Goal: Task Accomplishment & Management: Manage account settings

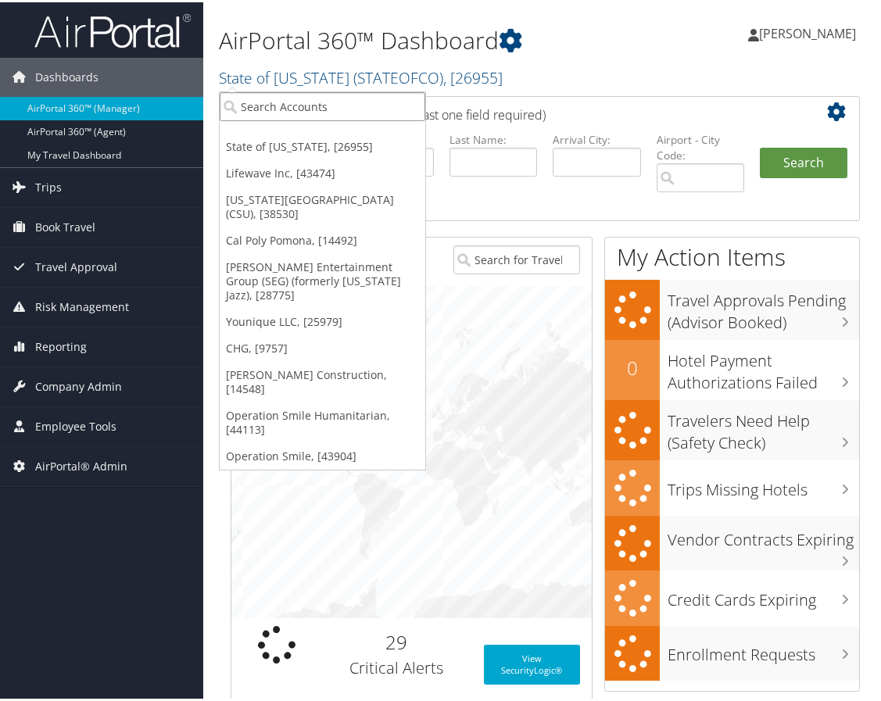
click at [309, 110] on input "search" at bounding box center [323, 104] width 206 height 29
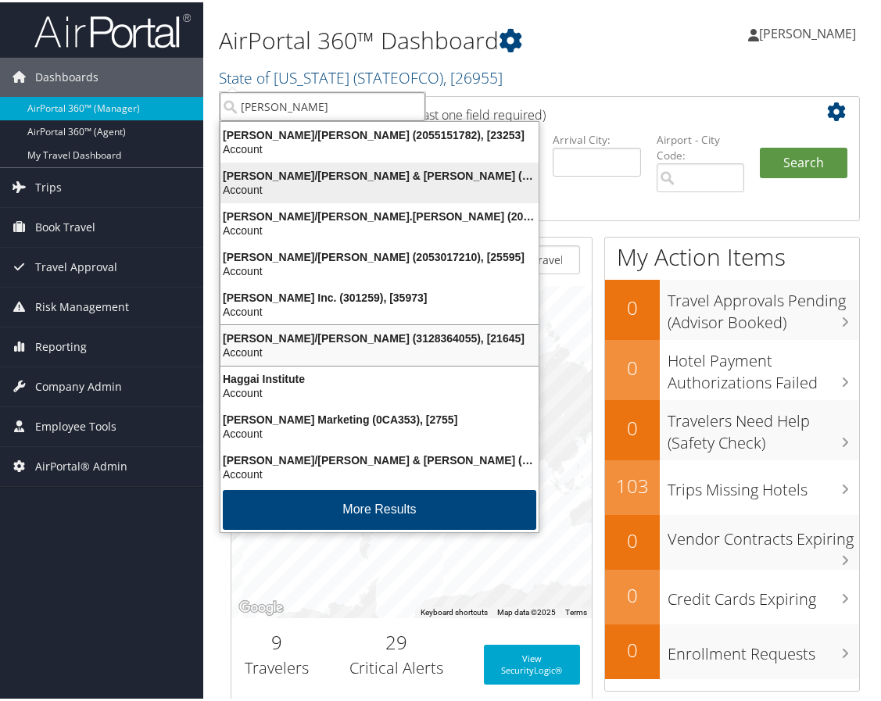
type input "[PERSON_NAME]"
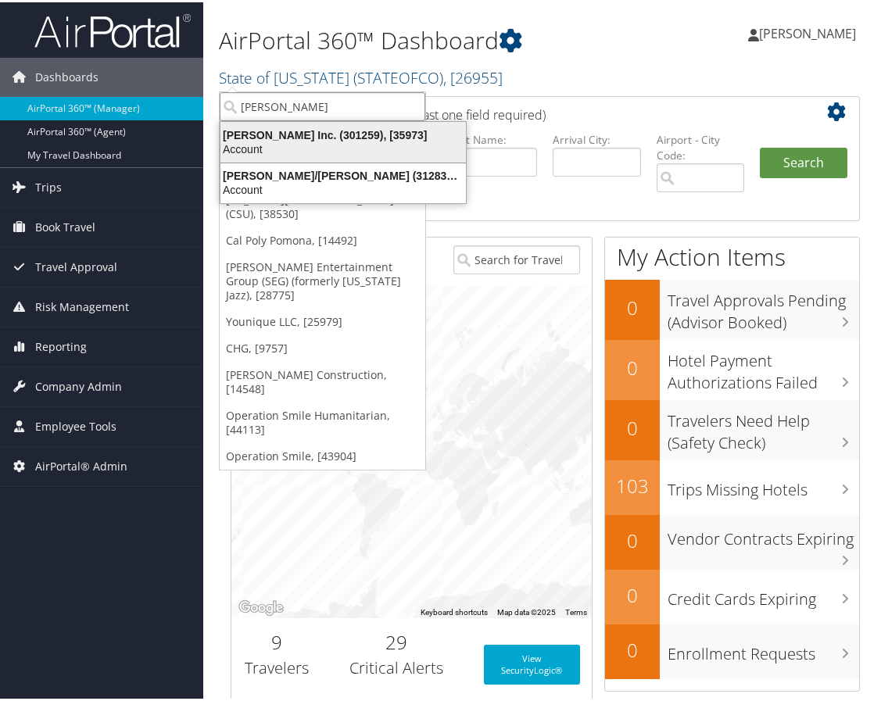
click at [293, 137] on div "[PERSON_NAME] Inc. (301259), [35973]" at bounding box center [343, 133] width 264 height 14
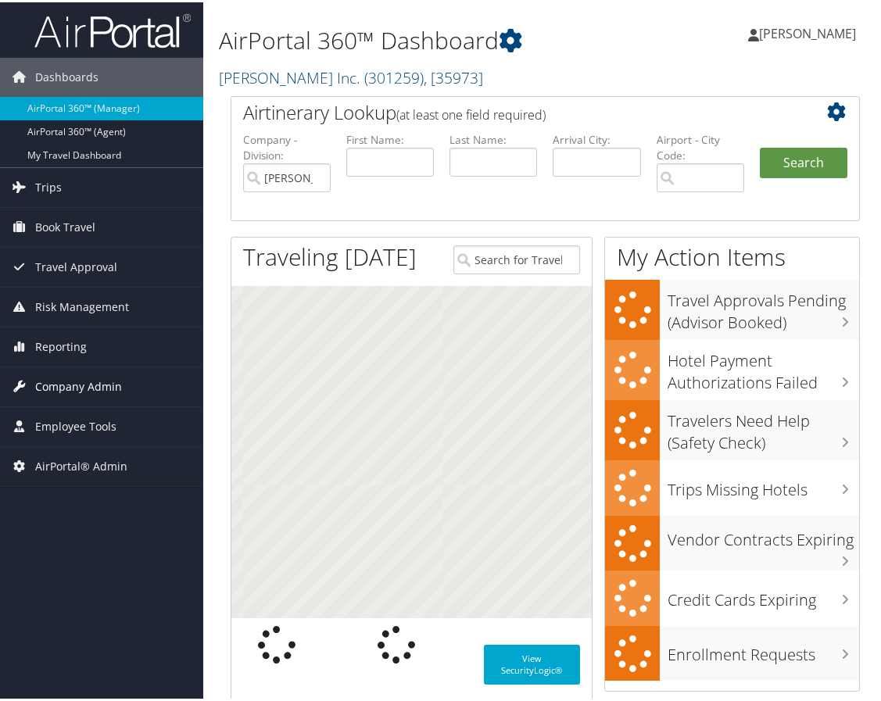
click at [113, 377] on span "Company Admin" at bounding box center [78, 384] width 87 height 39
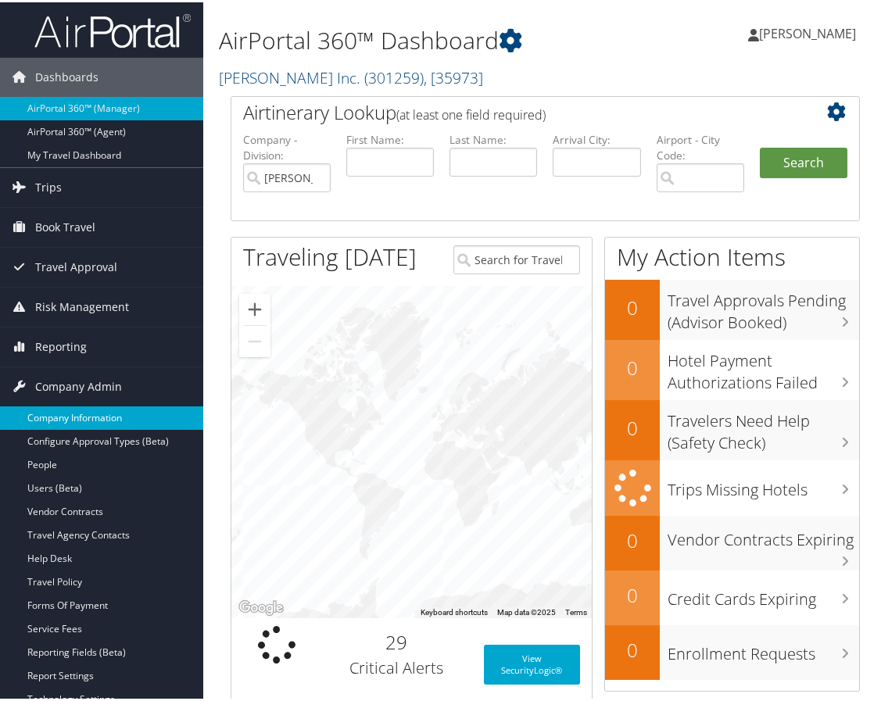
click at [98, 409] on link "Company Information" at bounding box center [101, 415] width 203 height 23
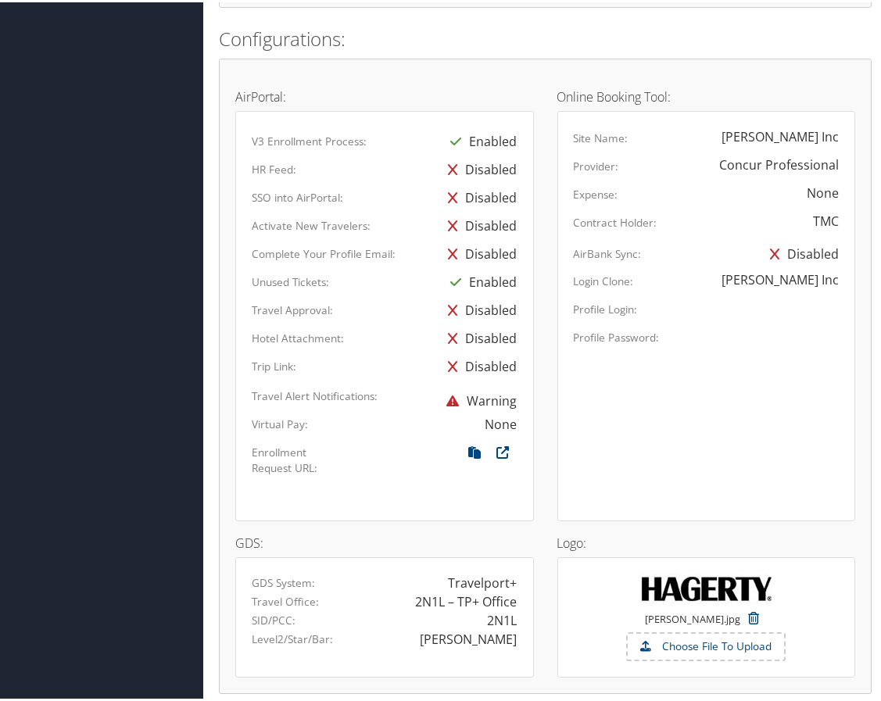
scroll to position [938, 0]
